Goal: Task Accomplishment & Management: Use online tool/utility

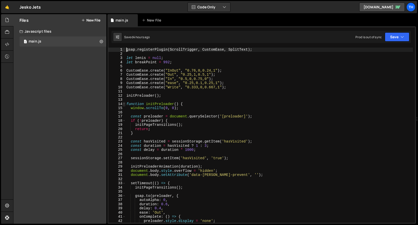
click at [125, 102] on span at bounding box center [123, 104] width 3 height 4
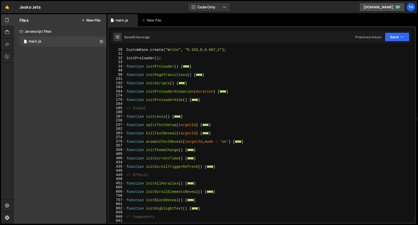
scroll to position [38, 0]
drag, startPoint x: 203, startPoint y: 201, endPoint x: 123, endPoint y: 201, distance: 80.7
click at [123, 201] on div "gsap.registerPlugin(ScrollTrigger, CustomEase, SplitText); 10 11 12 13 14 49 50…" at bounding box center [261, 135] width 306 height 175
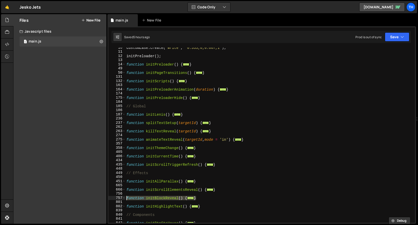
scroll to position [51, 0]
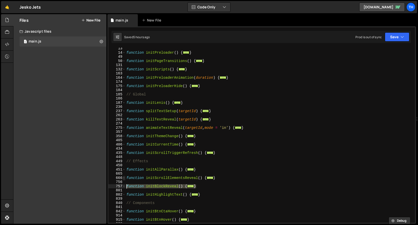
click at [123, 178] on span at bounding box center [123, 178] width 3 height 4
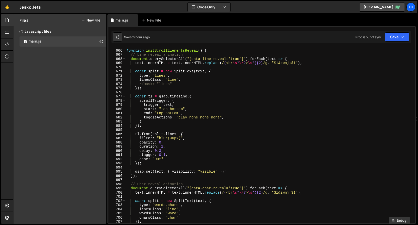
scroll to position [179, 0]
click at [122, 50] on span at bounding box center [123, 51] width 3 height 4
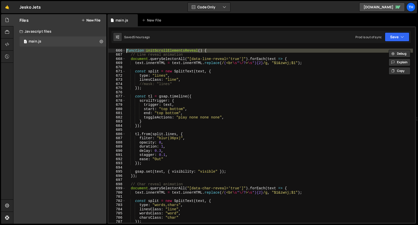
click at [165, 63] on div "function initScrollElementsReveal ( ) { // Line reveal animation document . que…" at bounding box center [268, 135] width 287 height 183
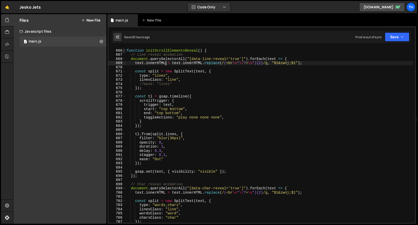
click at [124, 50] on span at bounding box center [123, 51] width 3 height 4
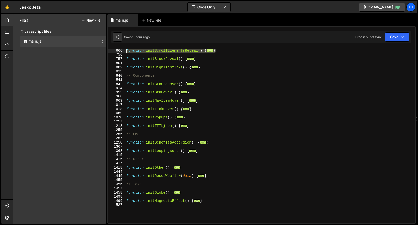
drag, startPoint x: 219, startPoint y: 51, endPoint x: 120, endPoint y: 52, distance: 99.2
click at [120, 52] on div "text.innerHTML = text.innerHTML.replace(/(<br\s*\/?>\s*){2}/g, "$1&zwnj;$1"); 6…" at bounding box center [261, 135] width 306 height 175
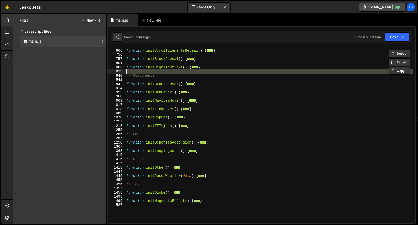
click at [117, 74] on div "840" at bounding box center [116, 76] width 17 height 4
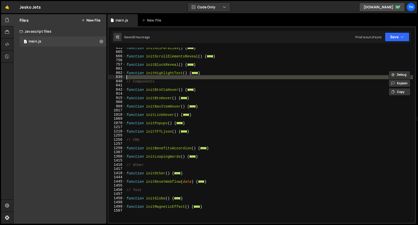
scroll to position [173, 0]
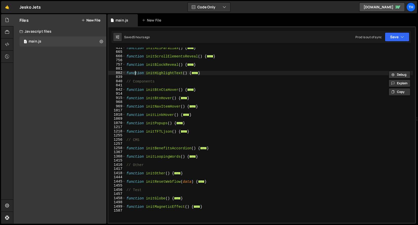
click at [135, 74] on div "function initAllParallax ( ) { ... } function initScrollElementsReveal ( ) { ..…" at bounding box center [268, 137] width 287 height 183
type textarea "function initHighlightText() {"
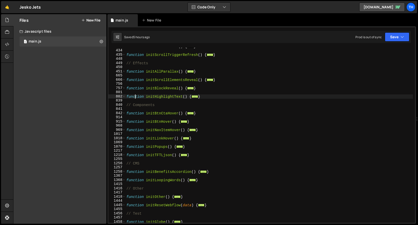
scroll to position [118, 0]
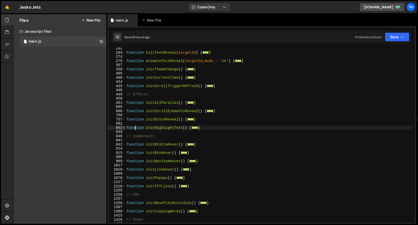
click at [125, 128] on span at bounding box center [123, 128] width 3 height 4
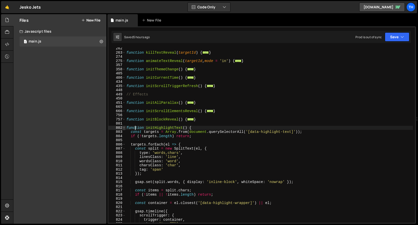
click at [125, 128] on span at bounding box center [123, 128] width 3 height 4
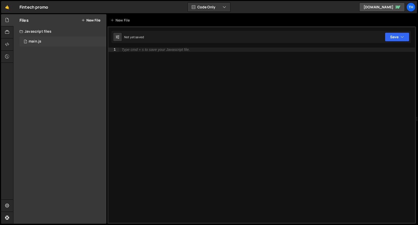
click at [47, 45] on div "1 main.js 0" at bounding box center [62, 41] width 87 height 10
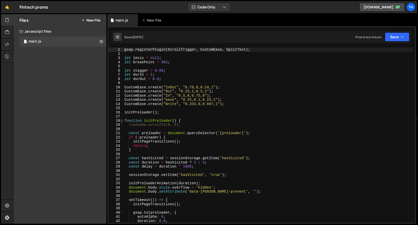
click at [121, 121] on span at bounding box center [121, 121] width 3 height 4
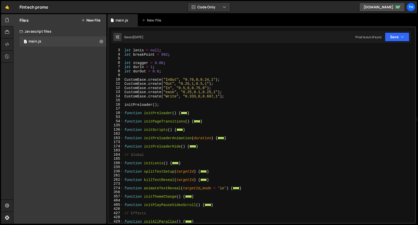
scroll to position [72, 0]
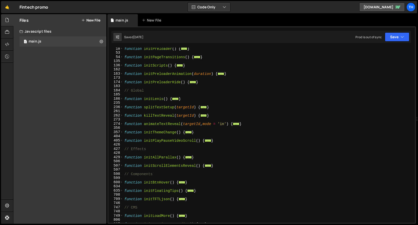
click at [219, 165] on div "function initPreloader ( ) { ... } function initPageTransitions ( ) { ... } fun…" at bounding box center [267, 138] width 289 height 183
type textarea "}"
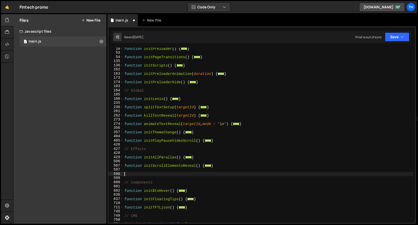
paste textarea "}"
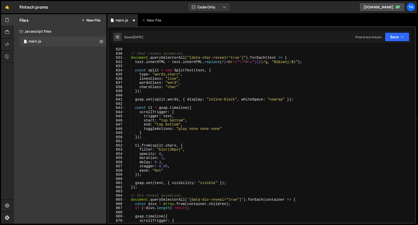
scroll to position [326, 0]
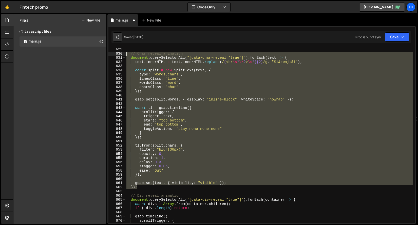
drag, startPoint x: 147, startPoint y: 189, endPoint x: 119, endPoint y: 55, distance: 136.7
click at [119, 55] on div "} 629 630 631 632 633 634 635 636 637 638 639 640 641 642 643 644 645 646 647 6…" at bounding box center [261, 135] width 306 height 175
type textarea "// Char reveal animation document.querySelectorAll("[data-char-reveal='true']")…"
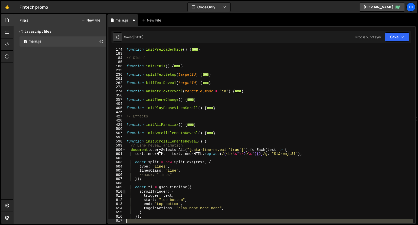
scroll to position [105, 0]
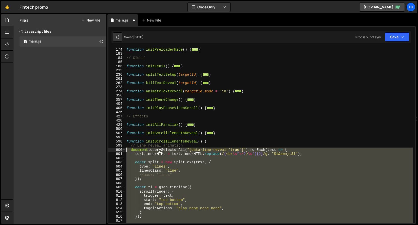
drag, startPoint x: 136, startPoint y: 155, endPoint x: 123, endPoint y: 147, distance: 15.2
click at [123, 147] on div "174 183 184 185 186 235 236 261 262 273 274 356 357 404 405 426 427 428 429 506…" at bounding box center [261, 135] width 306 height 175
type textarea "// Line reveal animation document.querySelectorAll("[data-line-reveal='true']")…"
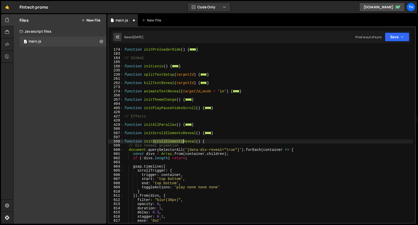
drag, startPoint x: 154, startPoint y: 140, endPoint x: 182, endPoint y: 141, distance: 27.8
click at [182, 141] on div "function initPreloaderHide ( ) { ... } // Global function initLenis ( ) { ... }…" at bounding box center [267, 138] width 289 height 183
click at [154, 140] on div "function initPreloaderHide ( ) { ... } // Global function initLenis ( ) { ... }…" at bounding box center [267, 138] width 289 height 183
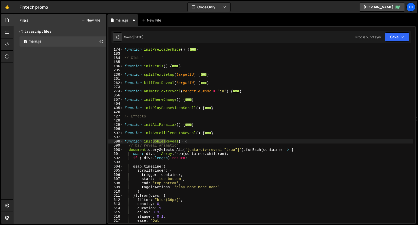
drag, startPoint x: 152, startPoint y: 142, endPoint x: 165, endPoint y: 142, distance: 12.1
click at [165, 142] on div "function initPreloaderHide ( ) { ... } // Global function initLenis ( ) { ... }…" at bounding box center [267, 138] width 289 height 183
paste textarea "beoble"
click at [156, 141] on div "function initPreloaderHide ( ) { ... } // Global function initLenis ( ) { ... }…" at bounding box center [267, 138] width 289 height 183
click at [201, 133] on div "function initPreloaderHide ( ) { ... } // Global function initLenis ( ) { ... }…" at bounding box center [267, 138] width 289 height 183
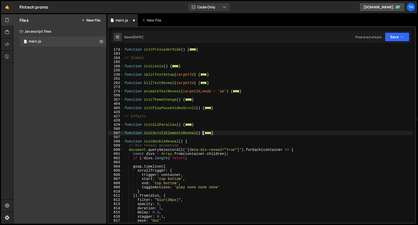
click at [154, 141] on div "function initPreloaderHide ( ) { ... } // Global function initLenis ( ) { ... }…" at bounding box center [267, 138] width 289 height 183
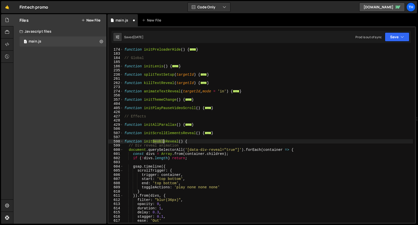
drag, startPoint x: 152, startPoint y: 141, endPoint x: 165, endPoint y: 141, distance: 12.7
click at [165, 141] on div "function initPreloaderHide ( ) { ... } // Global function initLenis ( ) { ... }…" at bounding box center [267, 138] width 289 height 183
click at [136, 147] on div "function initPreloaderHide ( ) { ... } // Global function initLenis ( ) { ... }…" at bounding box center [267, 138] width 289 height 183
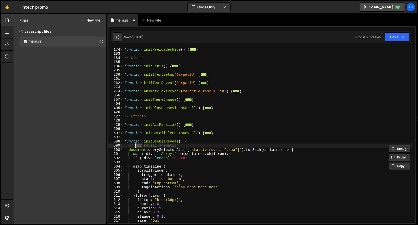
paste textarea "Beoble"
click at [182, 146] on div "function initPreloaderHide ( ) { ... } // Global function initLenis ( ) { ... }…" at bounding box center [267, 138] width 289 height 183
click at [203, 150] on div "function initPreloaderHide ( ) { ... } // Global function initLenis ( ) { ... }…" at bounding box center [267, 138] width 289 height 183
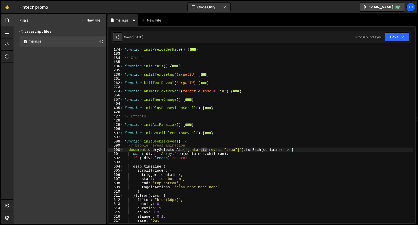
click at [203, 150] on div "function initPreloaderHide ( ) { ... } // Global function initLenis ( ) { ... }…" at bounding box center [267, 138] width 289 height 183
paste textarea "beoble"
type textarea "document.querySelectorAll('[data-beoble-reveal="true"]').forEach(container => {"
click at [201, 130] on div "function initPreloaderHide ( ) { ... } // Global function initLenis ( ) { ... }…" at bounding box center [267, 138] width 289 height 183
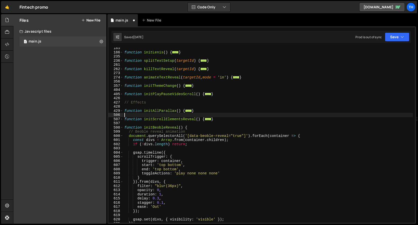
scroll to position [128, 0]
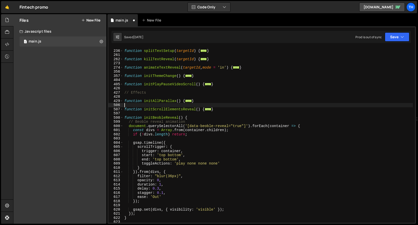
click at [138, 176] on div "function splitTextSetup ( targetId ) { ... } function killTextReveal ( targetId…" at bounding box center [267, 136] width 289 height 183
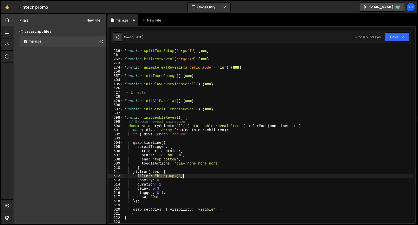
drag, startPoint x: 138, startPoint y: 175, endPoint x: 196, endPoint y: 176, distance: 58.7
click at [196, 176] on div "function splitTextSetup ( targetId ) { ... } function killTextReveal ( targetId…" at bounding box center [267, 136] width 289 height 183
click at [164, 182] on div "function splitTextSetup ( targetId ) { ... } function killTextReveal ( targetId…" at bounding box center [267, 136] width 289 height 183
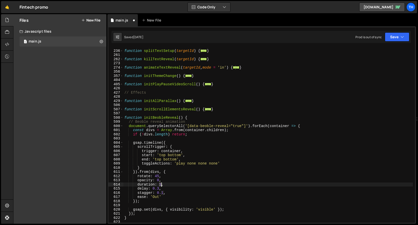
click at [161, 185] on div "function splitTextSetup ( targetId ) { ... } function killTextReveal ( targetId…" at bounding box center [267, 136] width 289 height 183
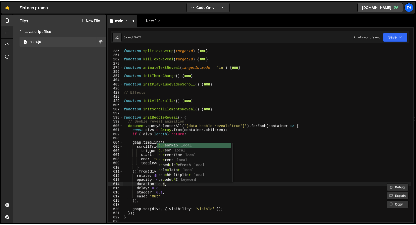
scroll to position [0, 3]
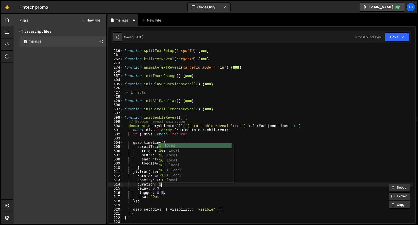
click at [175, 208] on div "function splitTextSetup ( targetId ) { ... } function killTextReveal ( targetId…" at bounding box center [267, 136] width 289 height 183
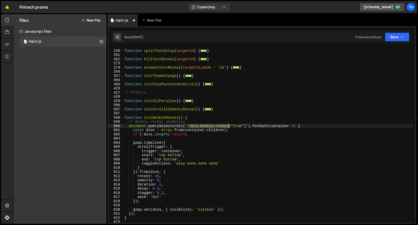
drag, startPoint x: 192, startPoint y: 126, endPoint x: 229, endPoint y: 125, distance: 37.2
click at [229, 125] on div "function splitTextSetup ( targetId ) { ... } function killTextReveal ( targetId…" at bounding box center [267, 136] width 289 height 183
type textarea "document.querySelectorAll('[data-beoble-reveal="true"]').forEach(container => {"
click at [398, 36] on button "Save" at bounding box center [396, 36] width 25 height 9
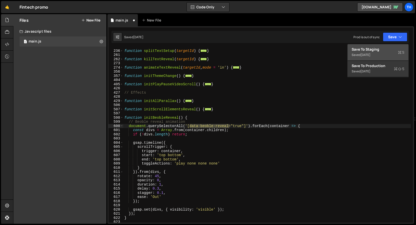
click at [383, 50] on div "Save to Staging S" at bounding box center [377, 49] width 53 height 5
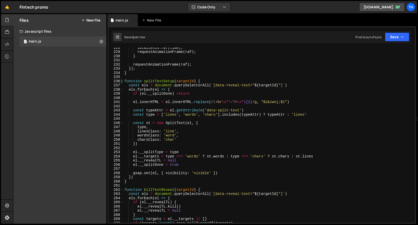
click at [121, 82] on span at bounding box center [121, 81] width 3 height 4
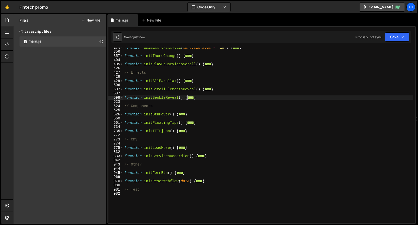
scroll to position [117, 0]
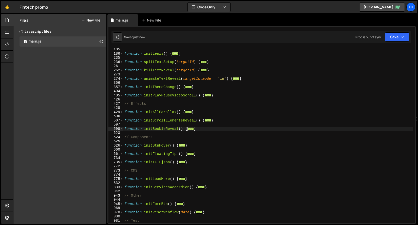
click at [155, 127] on div "function initLenis ( ) { ... } function splitTextSetup ( targetId ) { ... } fun…" at bounding box center [267, 138] width 289 height 183
click at [155, 131] on div "function initLenis ( ) { ... } function splitTextSetup ( targetId ) { ... } fun…" at bounding box center [267, 138] width 289 height 183
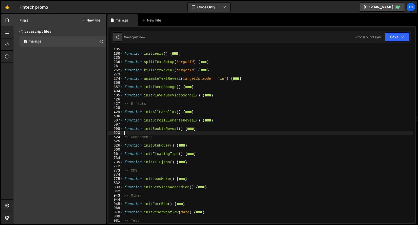
click at [155, 129] on div "function initLenis ( ) { ... } function splitTextSetup ( targetId ) { ... } fun…" at bounding box center [267, 138] width 289 height 183
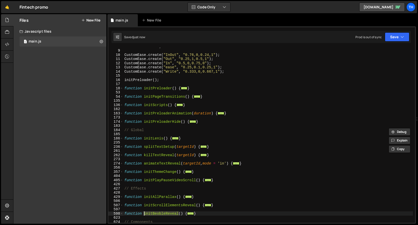
scroll to position [32, 0]
click at [122, 105] on span at bounding box center [121, 105] width 3 height 4
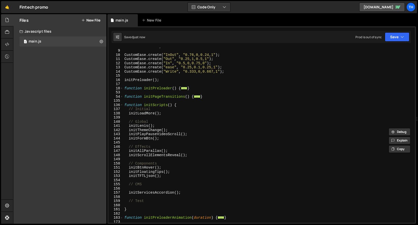
scroll to position [36, 0]
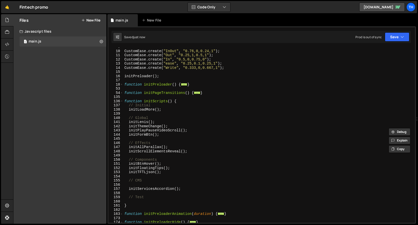
click at [194, 151] on div "CustomEase . create ( "InOut" , "0.76,0,0.24,1" ) ; CustomEase . create ( "Out"…" at bounding box center [267, 136] width 289 height 183
type textarea "initScrollElementsReveal();"
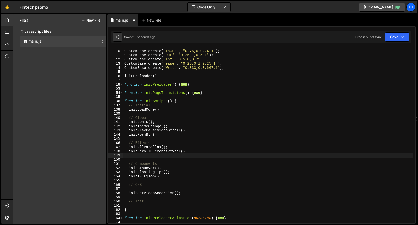
paste textarea "initBeobleReveal"
drag, startPoint x: 181, startPoint y: 152, endPoint x: 191, endPoint y: 152, distance: 9.6
click at [191, 152] on div "CustomEase . create ( "InOut" , "0.76,0,0.24,1" ) ; CustomEase . create ( "Out"…" at bounding box center [267, 136] width 289 height 183
click at [167, 154] on div "CustomEase . create ( "InOut" , "0.76,0,0.24,1" ) ; CustomEase . create ( "Out"…" at bounding box center [267, 136] width 289 height 183
paste textarea "();"
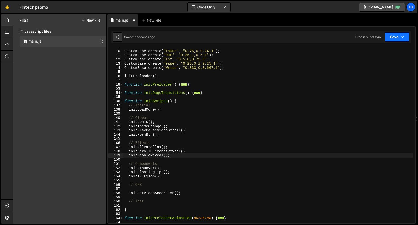
click at [387, 35] on button "Save" at bounding box center [396, 36] width 25 height 9
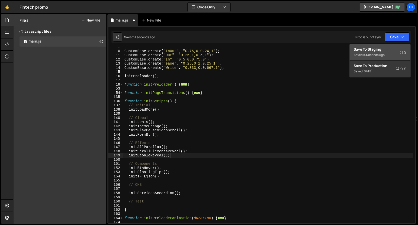
click at [385, 48] on div "Save to Staging S" at bounding box center [379, 49] width 53 height 5
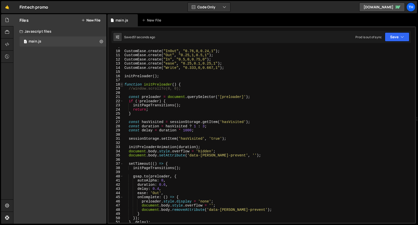
click at [122, 85] on span at bounding box center [121, 85] width 3 height 4
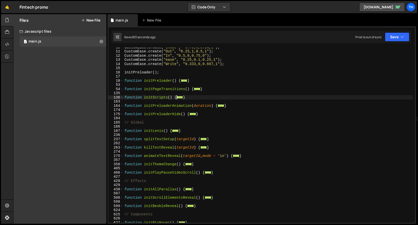
scroll to position [85, 0]
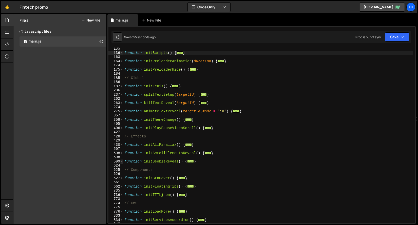
click at [123, 162] on div "599" at bounding box center [115, 161] width 15 height 4
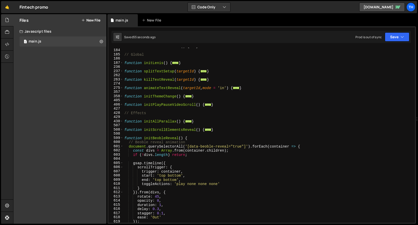
scroll to position [124, 0]
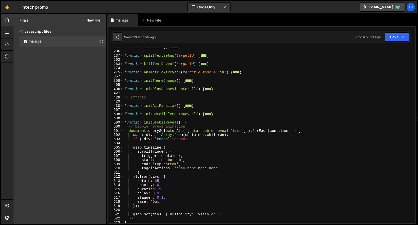
click at [175, 182] on div "function initLenis ( ) { ... } function splitTextSetup ( targetId ) { ... } fun…" at bounding box center [267, 136] width 289 height 183
type textarea "rotate: 45,"
click at [168, 186] on div "function initLenis ( ) { ... } function splitTextSetup ( targetId ) { ... } fun…" at bounding box center [267, 136] width 289 height 183
type textarea "opacity: 0,"
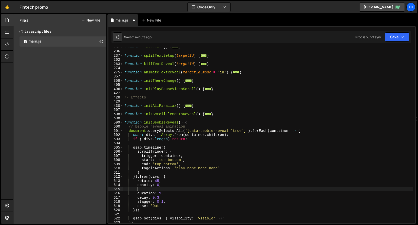
paste textarea "transformOrigin: 'center bottom',"
type textarea "transformOrigin: 'center bottom',"
click at [167, 181] on div "function initLenis ( ) { ... } function splitTextSetup ( targetId ) { ... } fun…" at bounding box center [267, 136] width 289 height 183
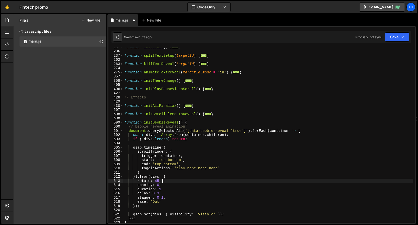
paste textarea "transformOrigin: 'center bottom',"
type textarea "rotate: 45,"
paste textarea "transformOrigin: 'center bottom',"
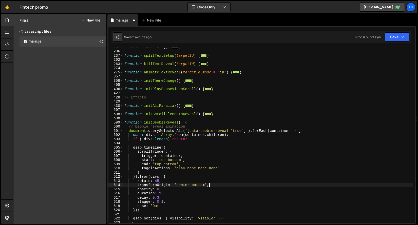
click at [186, 185] on div "function initLenis ( ) { ... } function splitTextSetup ( targetId ) { ... } fun…" at bounding box center [267, 136] width 289 height 183
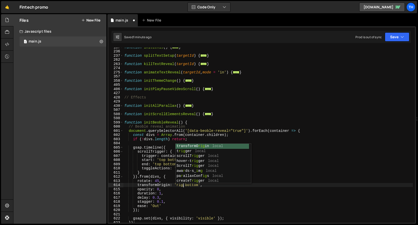
scroll to position [0, 4]
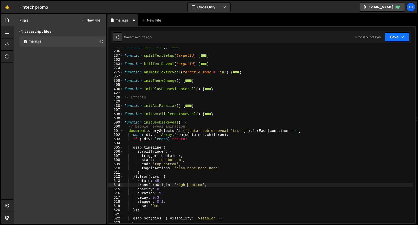
click at [400, 36] on button "Save" at bounding box center [396, 36] width 25 height 9
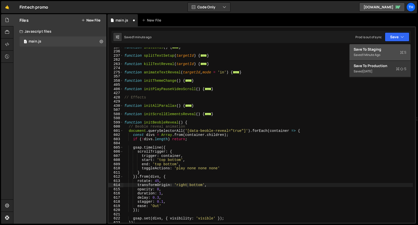
click at [389, 46] on button "Save to Staging S Saved 1 minute ago" at bounding box center [379, 52] width 61 height 16
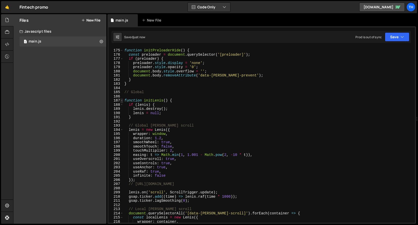
click at [121, 99] on span at bounding box center [121, 100] width 3 height 4
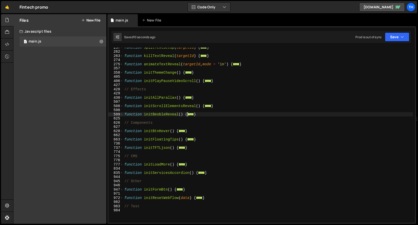
scroll to position [132, 0]
click at [121, 114] on span at bounding box center [121, 114] width 3 height 4
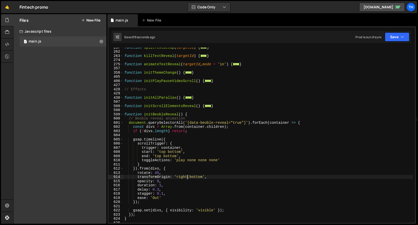
click at [155, 173] on div "function splitTextSetup ( targetId ) { ... } function killTextReveal ( targetId…" at bounding box center [267, 136] width 289 height 183
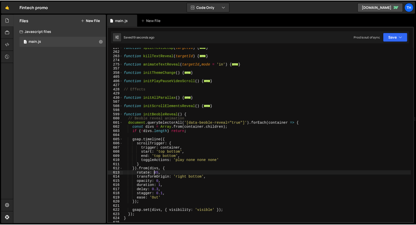
scroll to position [0, 2]
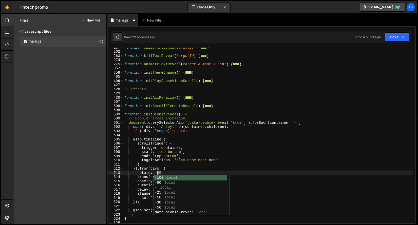
click at [183, 171] on div "function splitTextSetup ( targetId ) { ... } function killTextReveal ( targetId…" at bounding box center [267, 136] width 289 height 183
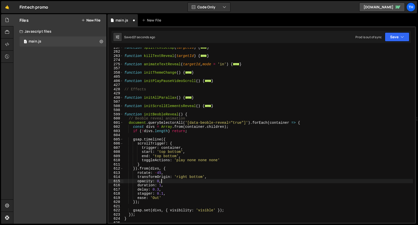
drag, startPoint x: 169, startPoint y: 183, endPoint x: 201, endPoint y: 112, distance: 77.5
click at [146, 154] on div "function splitTextSetup ( targetId ) { ... } function killTextReveal ( targetId…" at bounding box center [267, 136] width 289 height 183
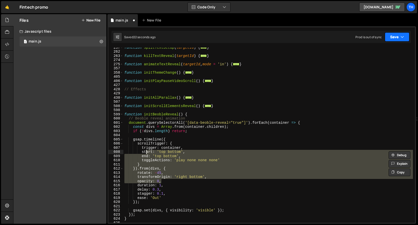
click at [390, 35] on button "Save" at bounding box center [396, 36] width 25 height 9
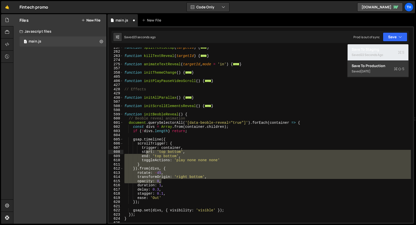
click at [372, 49] on div "Save to Staging S" at bounding box center [377, 49] width 53 height 5
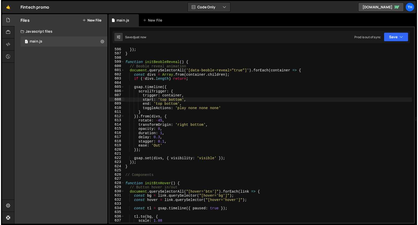
scroll to position [2485, 0]
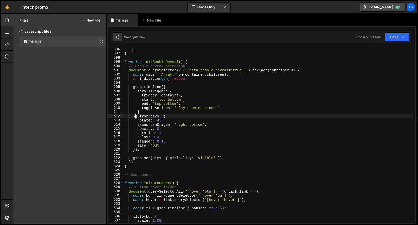
click at [136, 118] on div "}) ; } function initBeobleReveal ( ) { // Beoble reveal animation document . qu…" at bounding box center [267, 138] width 289 height 183
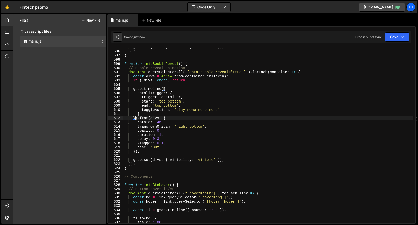
scroll to position [2483, 0]
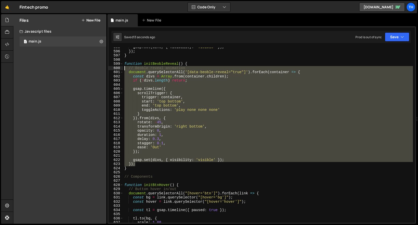
drag, startPoint x: 146, startPoint y: 166, endPoint x: 84, endPoint y: 69, distance: 114.3
click at [84, 69] on div "Files New File Javascript files 1 main.js 0 CSS files Copy share link Edit File…" at bounding box center [215, 119] width 404 height 210
click at [130, 112] on div "gsap . set ( divs , { visibility : 'visible' }) ; }) ; } function initBeobleRev…" at bounding box center [267, 135] width 289 height 175
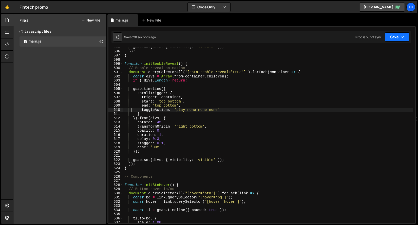
click at [402, 37] on icon "button" at bounding box center [402, 36] width 4 height 5
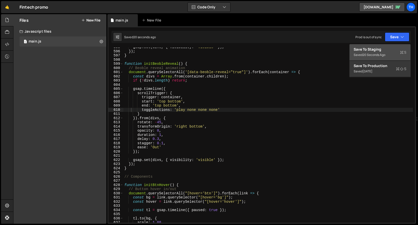
click at [381, 53] on div "Saved 20 seconds ago" at bounding box center [379, 55] width 53 height 6
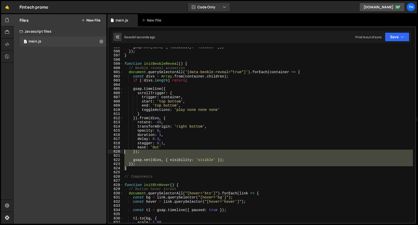
scroll to position [0, 0]
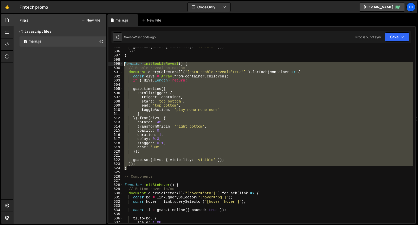
drag, startPoint x: 116, startPoint y: 144, endPoint x: 90, endPoint y: 63, distance: 85.5
click at [90, 63] on div "Files New File Javascript files 1 main.js 0 CSS files Copy share link Edit File…" at bounding box center [215, 119] width 404 height 210
click at [159, 135] on div "gsap . set ( divs , { visibility : 'visible' }) ; }) ; } function initBeobleRev…" at bounding box center [267, 135] width 289 height 175
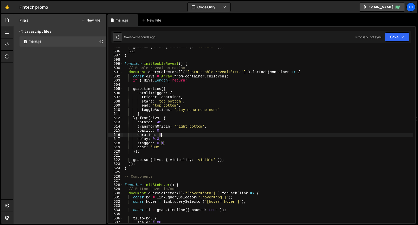
click at [160, 135] on div "gsap . set ( divs , { visibility : 'visible' }) ; }) ; } function initBeobleRev…" at bounding box center [267, 136] width 289 height 183
click at [394, 38] on button "Save" at bounding box center [396, 36] width 25 height 9
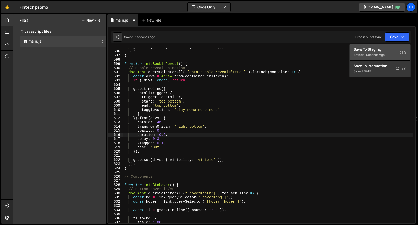
click at [385, 47] on div "Save to Staging S" at bounding box center [379, 49] width 53 height 5
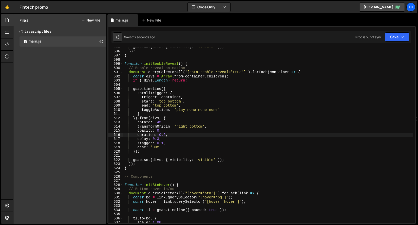
scroll to position [0, 0]
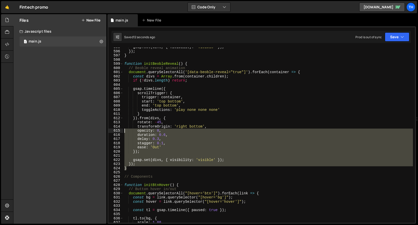
drag, startPoint x: 135, startPoint y: 167, endPoint x: 116, endPoint y: 96, distance: 72.6
click at [116, 96] on div "} 595 596 597 598 599 600 601 602 603 604 605 606 607 608 609 610 611 612 613 6…" at bounding box center [261, 135] width 306 height 175
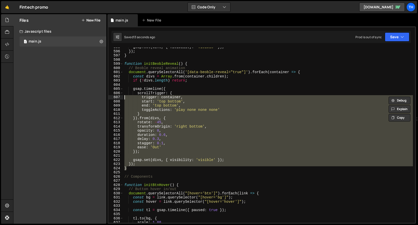
click at [135, 138] on div "gsap . set ( divs , { visibility : 'visible' }) ; }) ; } function initBeobleRev…" at bounding box center [267, 135] width 289 height 175
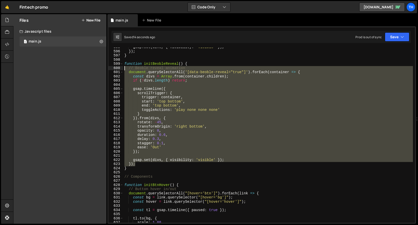
drag, startPoint x: 138, startPoint y: 165, endPoint x: 108, endPoint y: 68, distance: 101.1
click at [108, 68] on div "1 Type cmd + s to save your Javascript file. הההההההההההההההההההההההההההההההההה…" at bounding box center [261, 124] width 308 height 197
click at [139, 148] on div "gsap . set ( divs , { visibility : 'visible' }) ; }) ; } function initBeobleRev…" at bounding box center [267, 135] width 289 height 175
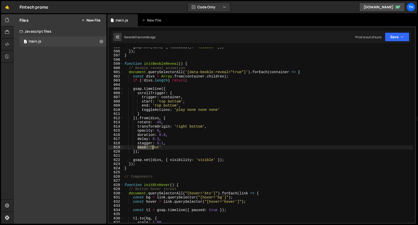
drag, startPoint x: 138, startPoint y: 147, endPoint x: 174, endPoint y: 147, distance: 36.4
click at [174, 147] on div "gsap . set ( divs , { visibility : 'visible' }) ; }) ; } function initBeobleRev…" at bounding box center [267, 136] width 289 height 183
paste textarea "bounce.o"
click at [397, 39] on button "Save" at bounding box center [396, 36] width 25 height 9
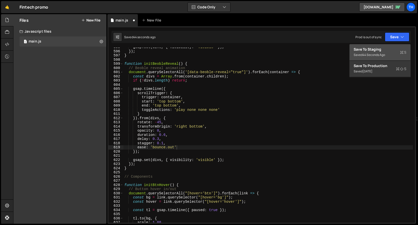
click at [391, 55] on div "Saved 45 seconds ago" at bounding box center [379, 55] width 53 height 6
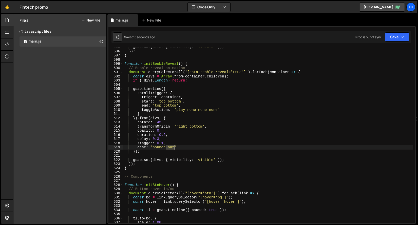
drag, startPoint x: 166, startPoint y: 147, endPoint x: 174, endPoint y: 147, distance: 8.6
click at [174, 147] on div "gsap . set ( divs , { visibility : 'visible' }) ; }) ; } function initBeobleRev…" at bounding box center [267, 136] width 289 height 183
drag, startPoint x: 400, startPoint y: 37, endPoint x: 398, endPoint y: 45, distance: 8.0
click at [400, 37] on button "Save" at bounding box center [396, 36] width 25 height 9
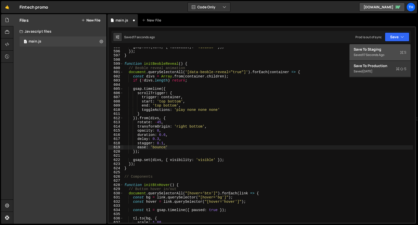
click at [396, 49] on div "Save to Staging S" at bounding box center [379, 49] width 53 height 5
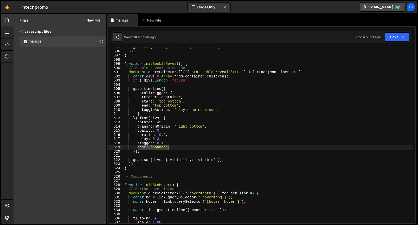
drag, startPoint x: 138, startPoint y: 146, endPoint x: 187, endPoint y: 146, distance: 49.4
click at [187, 146] on div "gsap . set ( divs , { visibility : 'visible' }) ; }) ; } function initBeobleRev…" at bounding box center [267, 136] width 289 height 183
paste textarea ""elastic.out(1,0.3)","
click at [396, 34] on button "Save" at bounding box center [396, 36] width 25 height 9
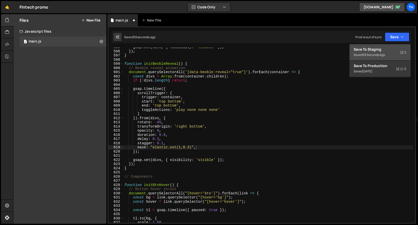
click at [389, 49] on div "Save to Staging S" at bounding box center [379, 49] width 53 height 5
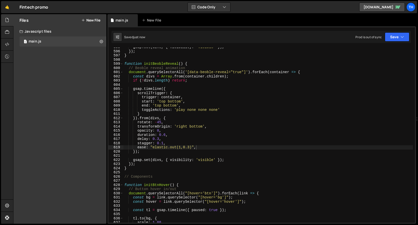
click at [163, 147] on div "gsap . set ( divs , { visibility : 'visible' }) ; }) ; } function initBeobleRev…" at bounding box center [267, 136] width 289 height 183
drag, startPoint x: 159, startPoint y: 133, endPoint x: 165, endPoint y: 134, distance: 6.1
click at [165, 134] on div "gsap . set ( divs , { visibility : 'visible' }) ; }) ; } function initBeobleRev…" at bounding box center [267, 136] width 289 height 183
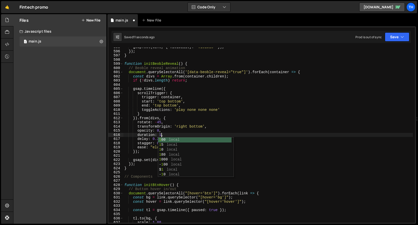
scroll to position [0, 3]
click at [388, 35] on button "Save" at bounding box center [396, 36] width 25 height 9
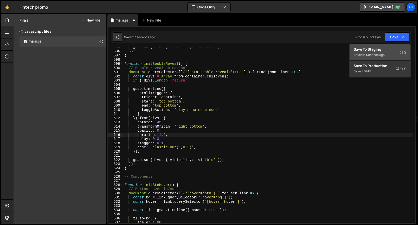
click at [386, 47] on div "Save to Staging S" at bounding box center [379, 49] width 53 height 5
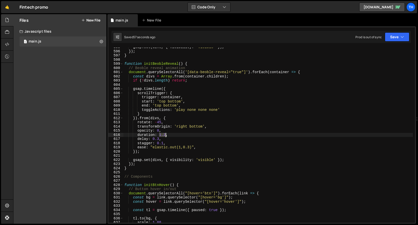
drag, startPoint x: 159, startPoint y: 134, endPoint x: 165, endPoint y: 134, distance: 5.6
click at [165, 134] on div "gsap . set ( divs , { visibility : 'visible' }) ; }) ; } function initBeobleRev…" at bounding box center [267, 136] width 289 height 183
drag, startPoint x: 402, startPoint y: 37, endPoint x: 390, endPoint y: 46, distance: 14.6
click at [402, 37] on icon "button" at bounding box center [402, 36] width 4 height 5
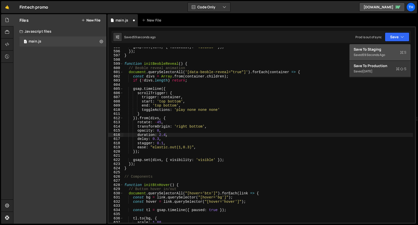
click at [379, 54] on div "59 seconds ago" at bounding box center [373, 55] width 23 height 4
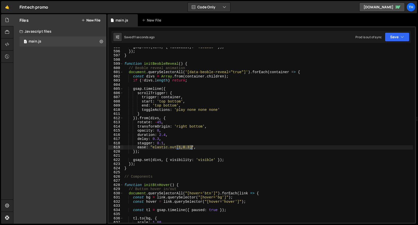
drag, startPoint x: 177, startPoint y: 146, endPoint x: 191, endPoint y: 149, distance: 13.9
click at [191, 149] on div "gsap . set ( divs , { visibility : 'visible' }) ; }) ; } function initBeobleRev…" at bounding box center [267, 136] width 289 height 183
click at [385, 43] on div "1 Type cmd + s to save your Javascript file. הההההההההההההההההההההההההההההההההה…" at bounding box center [261, 124] width 308 height 197
click at [394, 31] on div "Saved 12 seconds ago Prod is out of sync Upgrade to Edit Save Save to Staging S…" at bounding box center [260, 37] width 299 height 12
click at [392, 37] on button "Save" at bounding box center [396, 36] width 25 height 9
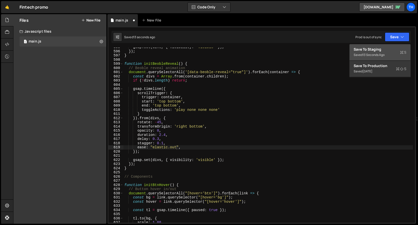
click at [377, 51] on div "Save to Staging S" at bounding box center [379, 49] width 53 height 5
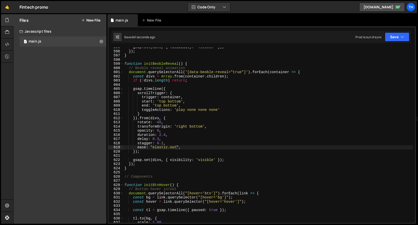
type textarea "transformOrigin: 'right bottom',"
click at [210, 129] on div "gsap . set ( divs , { visibility : 'visible' }) ; }) ; } function initBeobleRev…" at bounding box center [267, 136] width 289 height 183
click at [212, 127] on div "gsap . set ( divs , { visibility : 'visible' }) ; }) ; } function initBeobleRev…" at bounding box center [267, 136] width 289 height 183
click at [142, 132] on div "gsap . set ( divs , { visibility : 'visible' }) ; }) ; } function initBeobleRev…" at bounding box center [267, 136] width 289 height 183
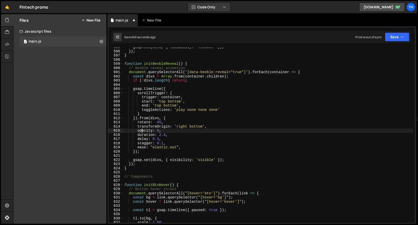
click at [142, 132] on div "gsap . set ( divs , { visibility : 'visible' }) ; }) ; } function initBeobleRev…" at bounding box center [267, 136] width 289 height 183
click at [391, 43] on div "Saved 48 seconds ago Prod is out of sync Upgrade to Edit Save Save to Staging S…" at bounding box center [260, 37] width 299 height 12
click at [392, 39] on button "Save" at bounding box center [396, 36] width 25 height 9
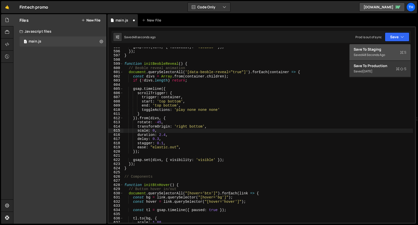
click at [392, 47] on div "Save to Staging S" at bounding box center [379, 49] width 53 height 5
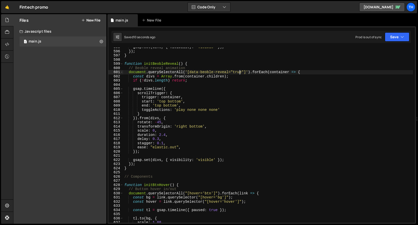
click at [238, 71] on div "gsap . set ( divs , { visibility : 'visible' }) ; }) ; } function initBeobleRev…" at bounding box center [267, 136] width 289 height 183
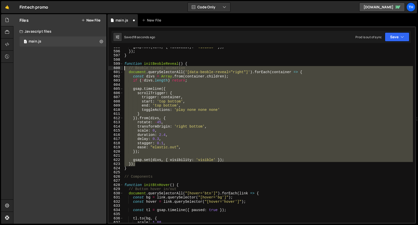
drag, startPoint x: 117, startPoint y: 157, endPoint x: 80, endPoint y: 69, distance: 95.6
click at [80, 69] on div "Files New File Javascript files 1 main.js 0 CSS files Copy share link Edit File…" at bounding box center [215, 119] width 404 height 210
click at [144, 162] on div "gsap . set ( divs , { visibility : 'visible' }) ; }) ; } function initBeobleRev…" at bounding box center [267, 135] width 289 height 175
type textarea "});"
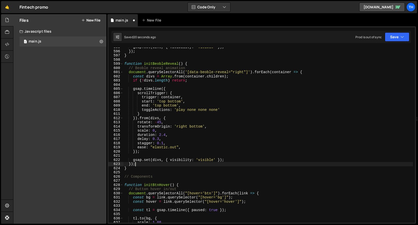
scroll to position [0, 0]
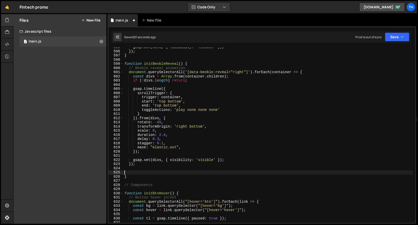
paste textarea "});"
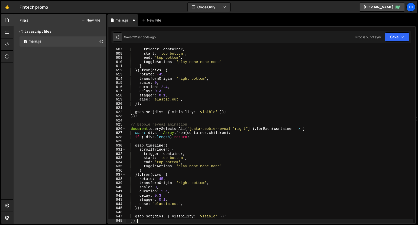
click at [242, 129] on div "trigger : container , start : 'top bottom' , end : 'top bottom' , toggleActions…" at bounding box center [268, 138] width 287 height 183
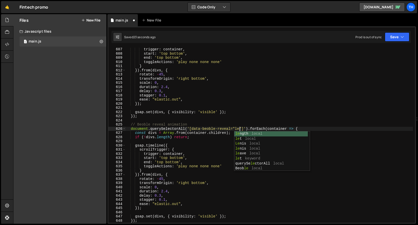
scroll to position [0, 8]
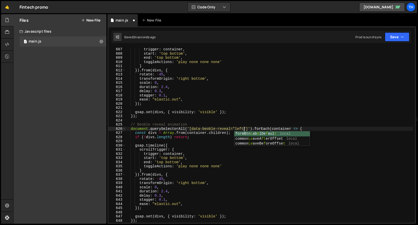
click at [236, 98] on div "trigger : container , start : 'top bottom' , end : 'top bottom' , toggleActions…" at bounding box center [268, 138] width 287 height 183
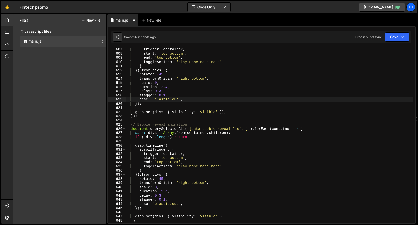
click at [185, 183] on div "trigger : container , start : 'top bottom' , end : 'top bottom' , toggleActions…" at bounding box center [268, 138] width 287 height 183
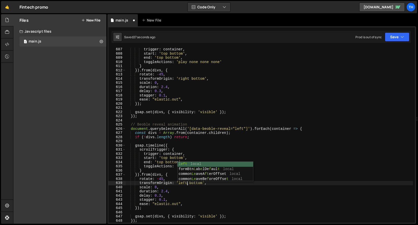
scroll to position [0, 4]
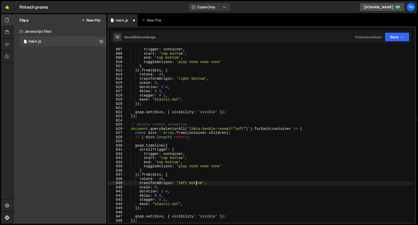
click at [197, 185] on div "trigger : container , start : 'top bottom' , end : 'top bottom' , toggleActions…" at bounding box center [268, 138] width 287 height 183
click at [194, 174] on div "trigger : container , start : 'top bottom' , end : 'top bottom' , toggleActions…" at bounding box center [268, 138] width 287 height 183
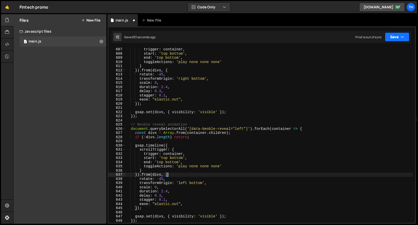
click at [400, 38] on button "Save" at bounding box center [396, 36] width 25 height 9
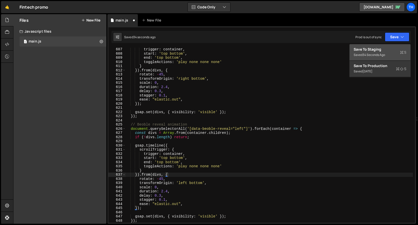
click at [395, 48] on div "Save to Staging S" at bounding box center [379, 49] width 53 height 5
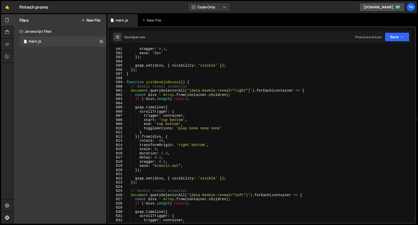
scroll to position [2466, 0]
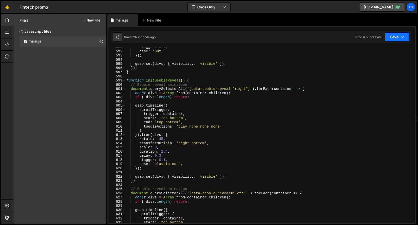
click at [391, 36] on button "Save" at bounding box center [396, 36] width 25 height 9
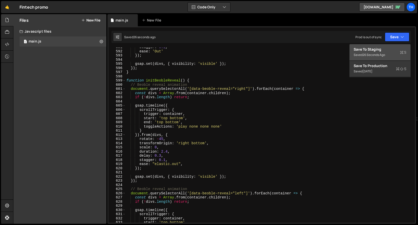
click at [393, 49] on div "Save to Staging S" at bounding box center [379, 49] width 53 height 5
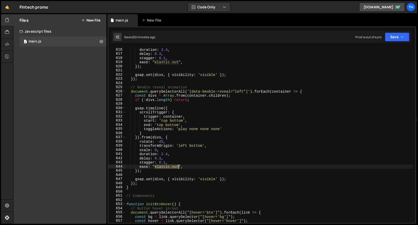
drag, startPoint x: 155, startPoint y: 166, endPoint x: 178, endPoint y: 167, distance: 22.8
click at [178, 167] on div "duration : 2.4 , delay : 0.3 , stagger : 0.1 , ease : "elastic.out" , }) ; gsap…" at bounding box center [268, 139] width 287 height 183
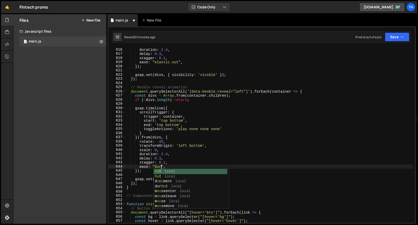
scroll to position [0, 2]
click at [186, 131] on div "duration : 2.4 , delay : 0.3 , stagger : 0.1 , ease : "elastic.out" , }) ; gsap…" at bounding box center [268, 139] width 287 height 183
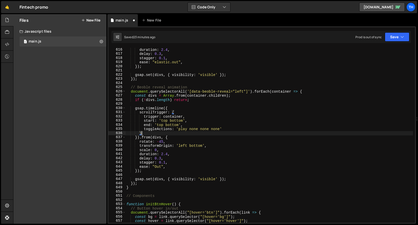
click at [163, 167] on div "duration : 2.4 , delay : 0.3 , stagger : 0.1 , ease : "elastic.out" , }) ; gsap…" at bounding box center [268, 139] width 287 height 183
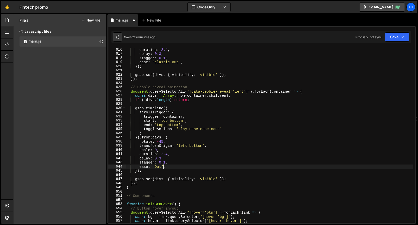
click at [160, 167] on div "duration : 2.4 , delay : 0.3 , stagger : 0.1 , ease : "elastic.out" , }) ; gsap…" at bounding box center [268, 139] width 287 height 183
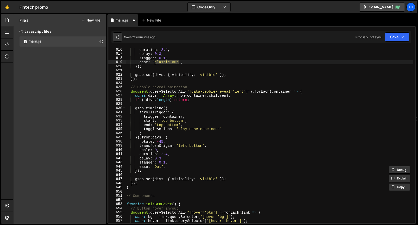
drag, startPoint x: 176, startPoint y: 63, endPoint x: 157, endPoint y: 63, distance: 18.7
click at [155, 62] on div "duration : 2.4 , delay : 0.3 , stagger : 0.1 , ease : "elastic.out" , }) ; gsap…" at bounding box center [268, 139] width 287 height 183
paste textarea "O"
type textarea "ease: "Out","
click at [212, 72] on div "duration : 2.4 , delay : 0.3 , stagger : 0.1 , ease : "Out" , }) ; gsap . set (…" at bounding box center [268, 139] width 287 height 183
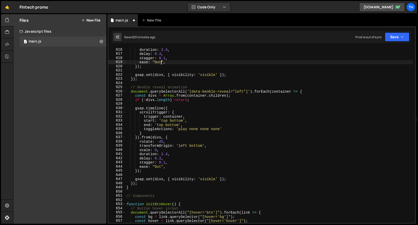
scroll to position [0, 0]
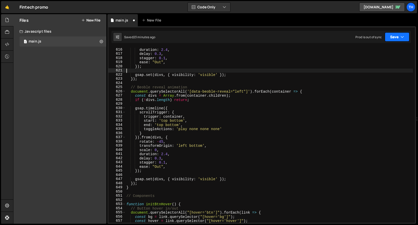
click at [398, 36] on button "Save" at bounding box center [396, 36] width 25 height 9
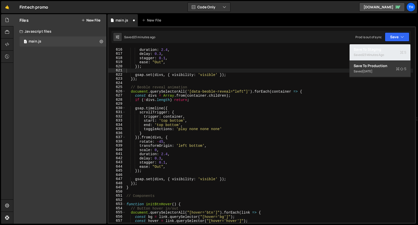
drag, startPoint x: 381, startPoint y: 52, endPoint x: 379, endPoint y: 55, distance: 3.4
click at [381, 52] on div "Saved 23 minutes ago" at bounding box center [379, 55] width 53 height 6
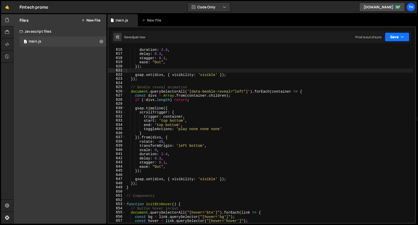
click at [396, 34] on button "Save" at bounding box center [396, 36] width 25 height 9
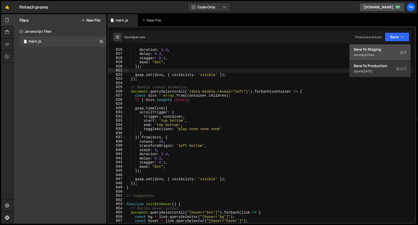
click at [393, 48] on div "Save to Staging S" at bounding box center [379, 49] width 53 height 5
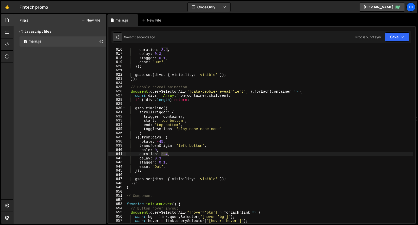
drag, startPoint x: 162, startPoint y: 153, endPoint x: 168, endPoint y: 152, distance: 6.6
click at [168, 152] on div "duration : 2.4 , delay : 0.3 , stagger : 0.1 , ease : "Out" , }) ; gsap . set (…" at bounding box center [268, 139] width 287 height 183
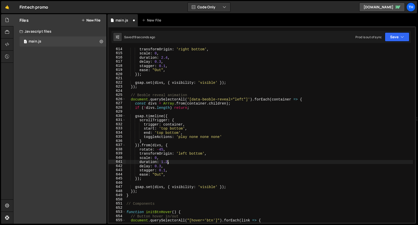
scroll to position [2562, 0]
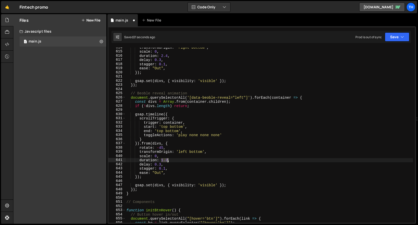
drag, startPoint x: 162, startPoint y: 160, endPoint x: 178, endPoint y: 146, distance: 21.5
click at [167, 160] on div "transformOrigin : 'right bottom' , scale : 0 , duration : 2.4 , delay : 0.3 , s…" at bounding box center [268, 136] width 287 height 183
drag, startPoint x: 161, startPoint y: 54, endPoint x: 168, endPoint y: 54, distance: 6.1
click at [168, 54] on div "transformOrigin : 'right bottom' , scale : 0 , duration : 2.4 , delay : 0.3 , s…" at bounding box center [268, 136] width 287 height 183
paste textarea "1.2"
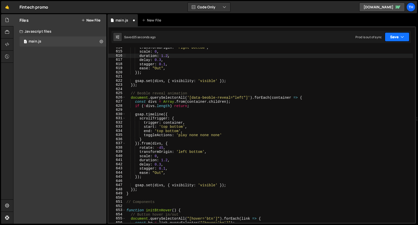
click at [394, 37] on button "Save" at bounding box center [396, 36] width 25 height 9
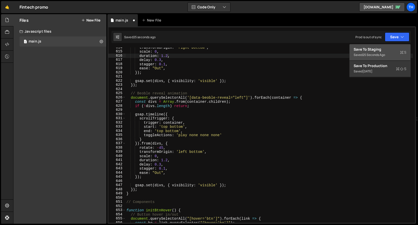
click at [378, 51] on div "Save to Staging S" at bounding box center [379, 49] width 53 height 5
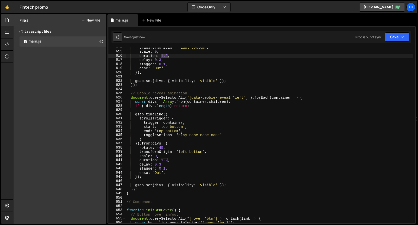
drag, startPoint x: 162, startPoint y: 56, endPoint x: 169, endPoint y: 58, distance: 7.4
click at [168, 56] on div "transformOrigin : 'right bottom' , scale : 0 , duration : 1.2 , delay : 0.3 , s…" at bounding box center [268, 136] width 287 height 183
drag, startPoint x: 161, startPoint y: 54, endPoint x: 167, endPoint y: 54, distance: 5.8
click at [167, 54] on div "transformOrigin : 'right bottom' , scale : 0 , duration : 0.8 , delay : 0.3 , s…" at bounding box center [268, 136] width 287 height 183
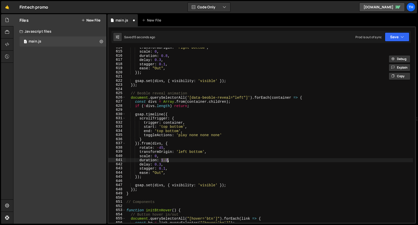
drag, startPoint x: 161, startPoint y: 159, endPoint x: 167, endPoint y: 159, distance: 5.6
click at [167, 159] on div "transformOrigin : 'right bottom' , scale : 0 , duration : 0.8 , delay : 0.3 , s…" at bounding box center [268, 136] width 287 height 183
paste textarea "0.8"
type textarea "duration: 0.8,"
click at [394, 36] on button "Save" at bounding box center [396, 36] width 25 height 9
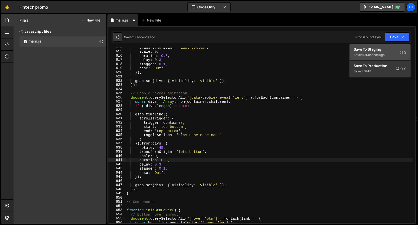
click at [387, 53] on div "Saved 19 seconds ago" at bounding box center [379, 55] width 53 height 6
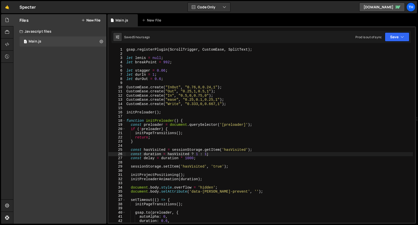
scroll to position [0, 5]
click at [124, 120] on span at bounding box center [123, 121] width 3 height 4
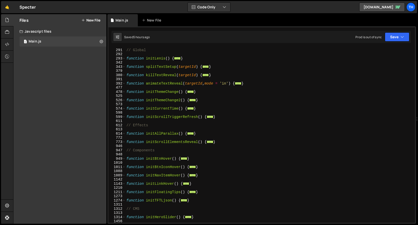
scroll to position [122, 0]
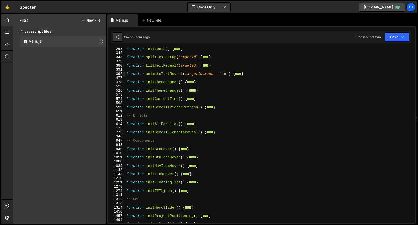
click at [124, 74] on span at bounding box center [123, 74] width 3 height 4
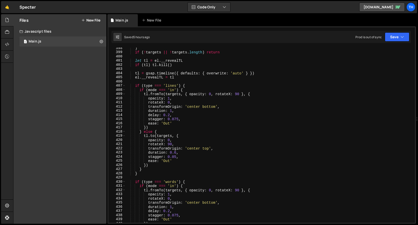
scroll to position [173, 0]
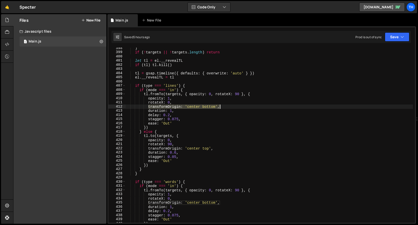
drag, startPoint x: 148, startPoint y: 106, endPoint x: 240, endPoint y: 104, distance: 92.1
click at [240, 104] on div ") if ( ! targets || ! targets . length ) return let tl = el . __revealTL if ( t…" at bounding box center [268, 137] width 287 height 183
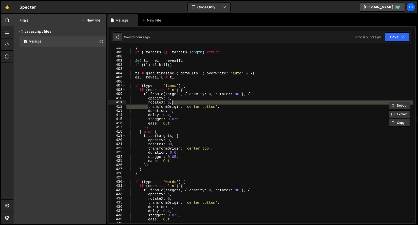
click at [226, 107] on div ") if ( ! targets || ! targets . length ) return let tl = el . __revealTL if ( t…" at bounding box center [268, 137] width 287 height 183
type textarea "transformOrigin: 'center bottom',"
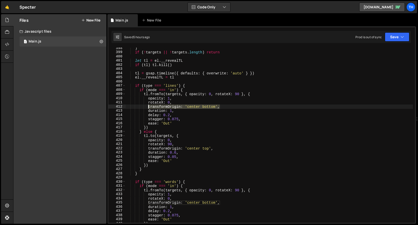
drag, startPoint x: 204, startPoint y: 107, endPoint x: 149, endPoint y: 107, distance: 55.9
click at [149, 107] on div ") if ( ! targets || ! targets . length ) return let tl = el . __revealTL if ( t…" at bounding box center [268, 137] width 287 height 183
